Goal: Transaction & Acquisition: Purchase product/service

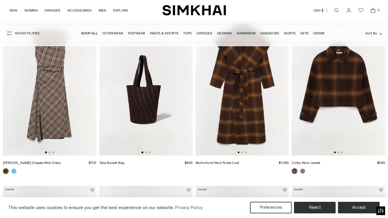
scroll to position [69, 0]
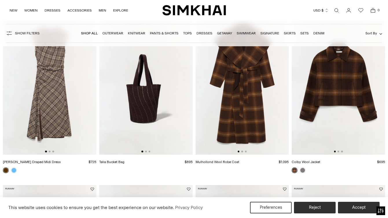
click at [248, 95] on img at bounding box center [241, 85] width 93 height 140
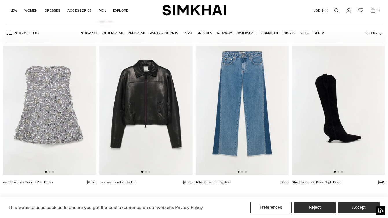
scroll to position [370, 0]
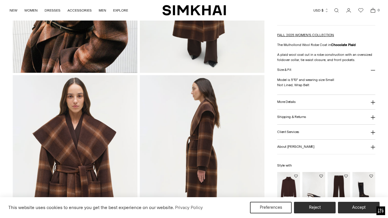
scroll to position [157, 0]
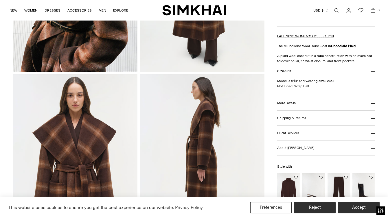
click at [307, 104] on button "More Details" at bounding box center [326, 103] width 98 height 15
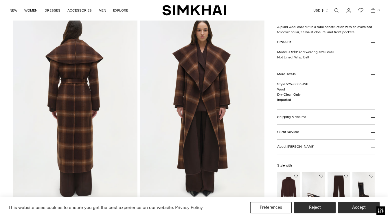
scroll to position [406, 0]
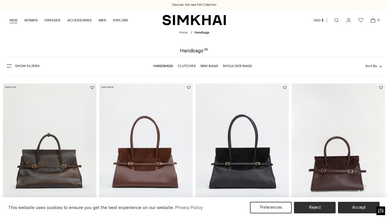
click at [12, 19] on link "NEW" at bounding box center [14, 20] width 8 height 13
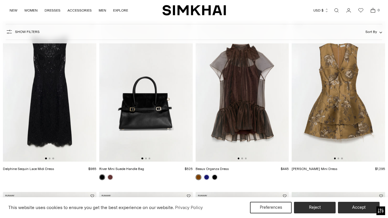
scroll to position [63, 0]
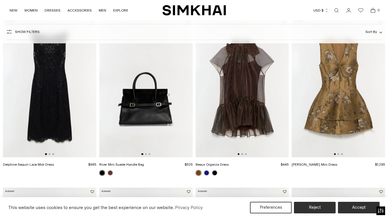
click at [244, 88] on img at bounding box center [241, 87] width 93 height 140
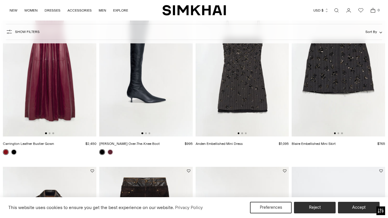
scroll to position [425, 0]
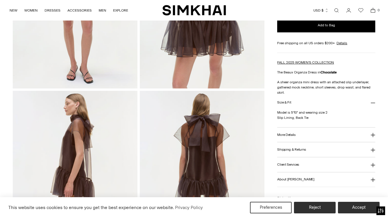
scroll to position [144, 0]
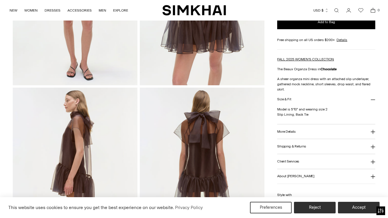
click at [294, 133] on h3 "More Details" at bounding box center [286, 132] width 18 height 4
